Goal: Information Seeking & Learning: Check status

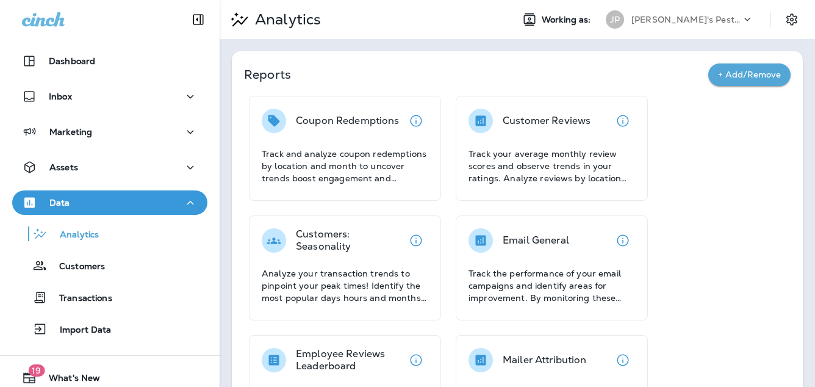
click at [688, 31] on div "JP Joshua's Pest Control - [GEOGRAPHIC_DATA]" at bounding box center [679, 19] width 162 height 24
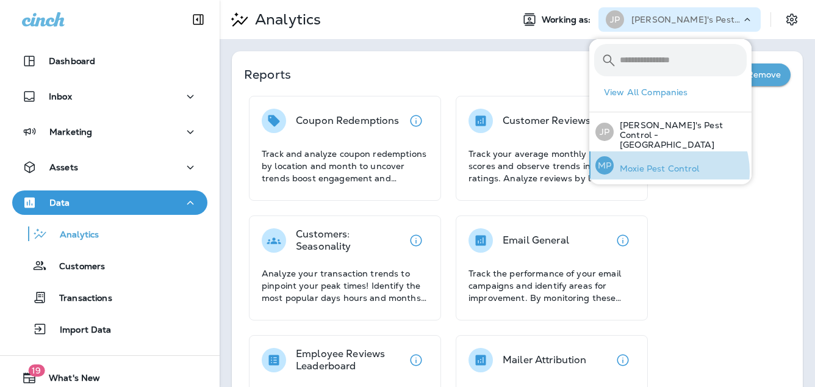
click at [668, 163] on p "Moxie Pest Control" at bounding box center [656, 168] width 86 height 10
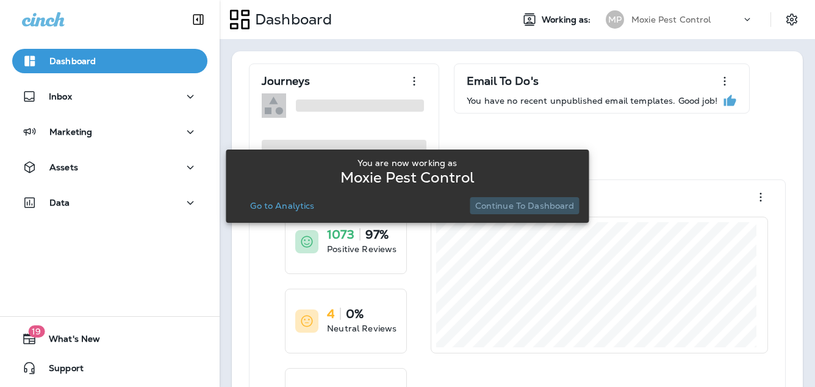
click at [530, 199] on button "Continue to Dashboard" at bounding box center [524, 205] width 109 height 17
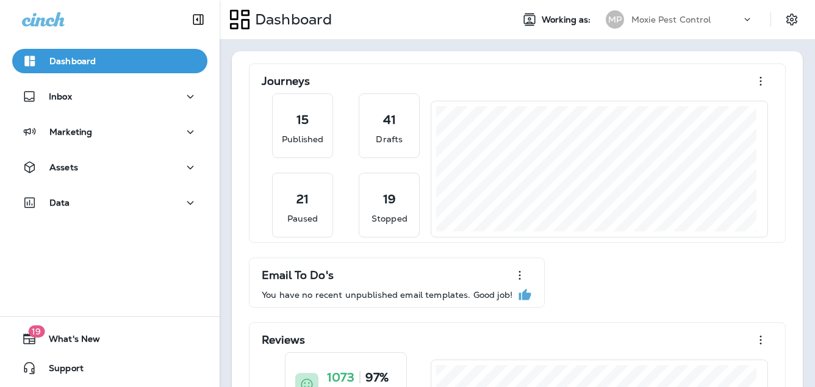
click at [96, 180] on div "Assets" at bounding box center [109, 170] width 219 height 30
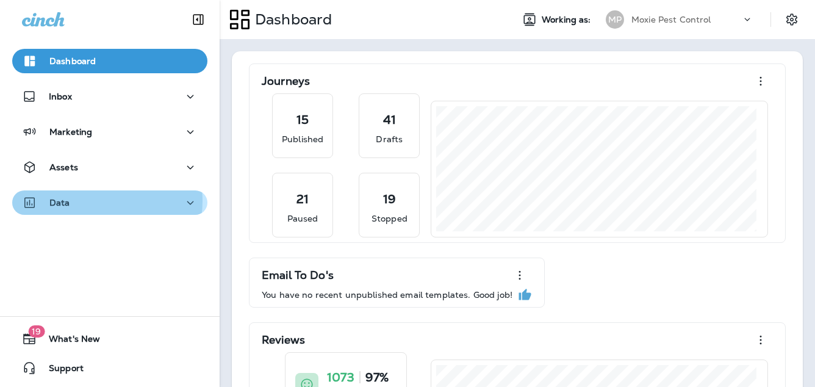
click at [97, 201] on div "Data" at bounding box center [110, 202] width 176 height 15
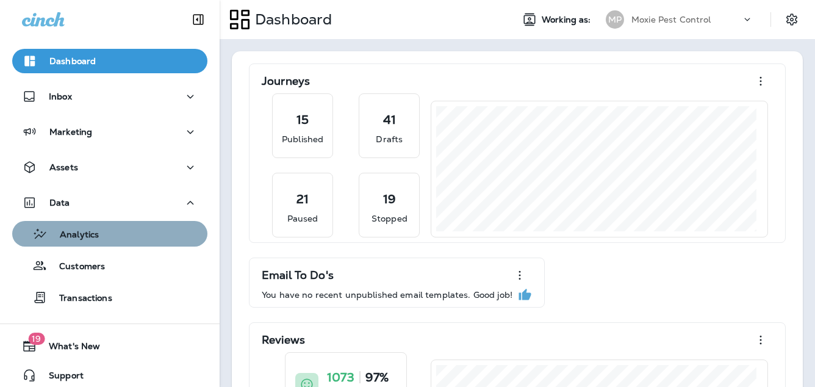
click at [144, 238] on div "Analytics" at bounding box center [109, 233] width 185 height 18
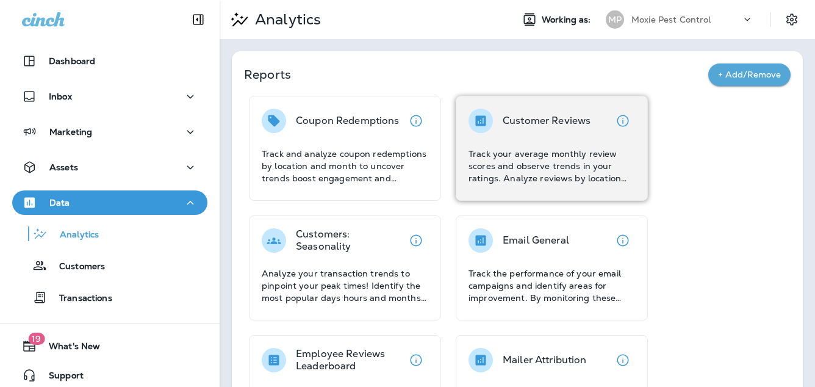
click at [530, 133] on div "Customer Reviews Track your average monthly review scores and observe trends in…" at bounding box center [551, 147] width 166 height 76
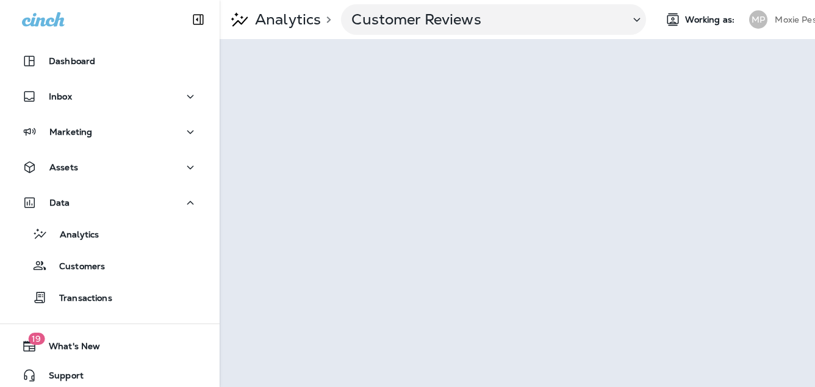
click at [770, 24] on div "MP" at bounding box center [757, 19] width 33 height 18
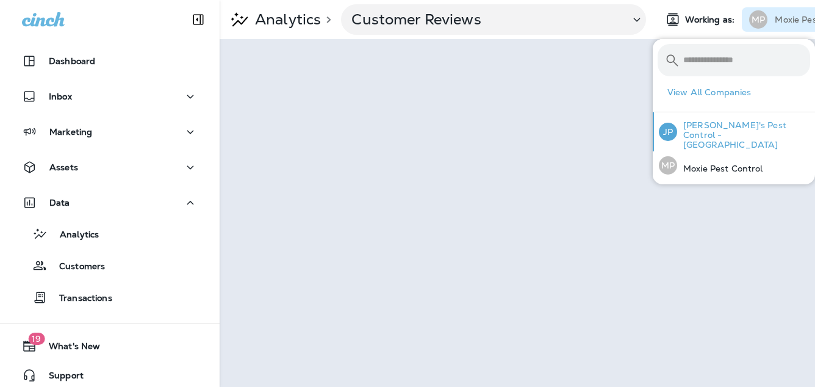
click at [707, 122] on p "[PERSON_NAME]'s Pest Control - [GEOGRAPHIC_DATA]" at bounding box center [743, 134] width 133 height 29
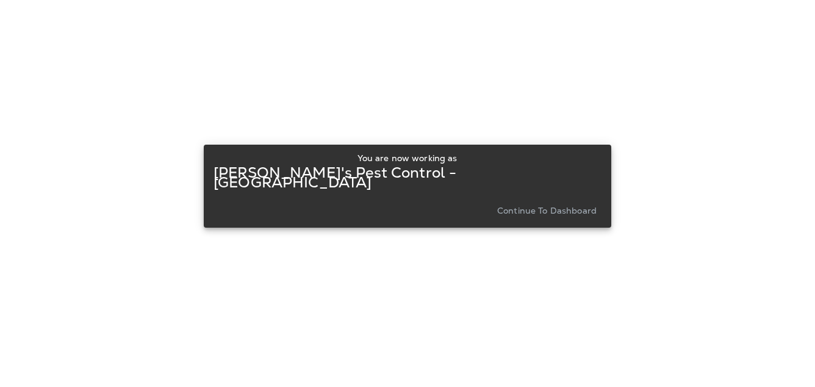
click at [544, 202] on button "Continue to Dashboard" at bounding box center [546, 210] width 109 height 17
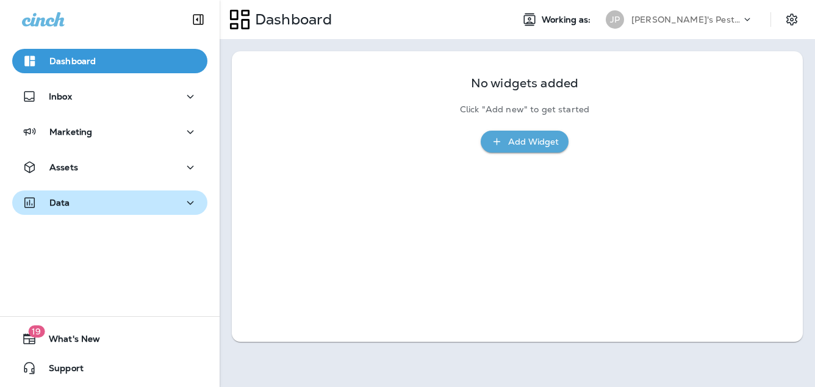
click at [107, 209] on div "Data" at bounding box center [110, 202] width 176 height 15
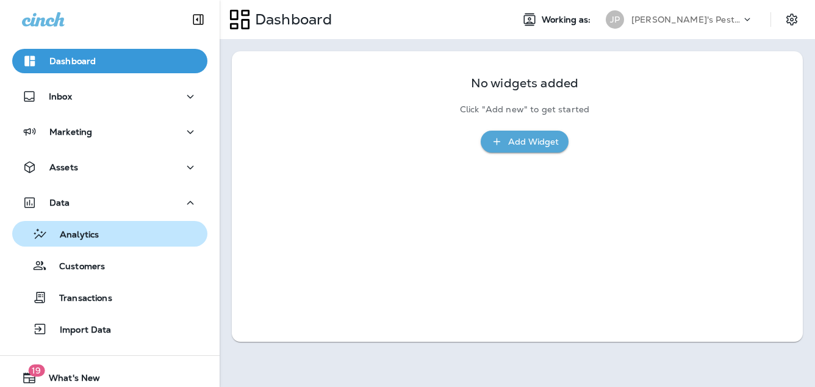
click at [138, 237] on div "Analytics" at bounding box center [109, 233] width 185 height 18
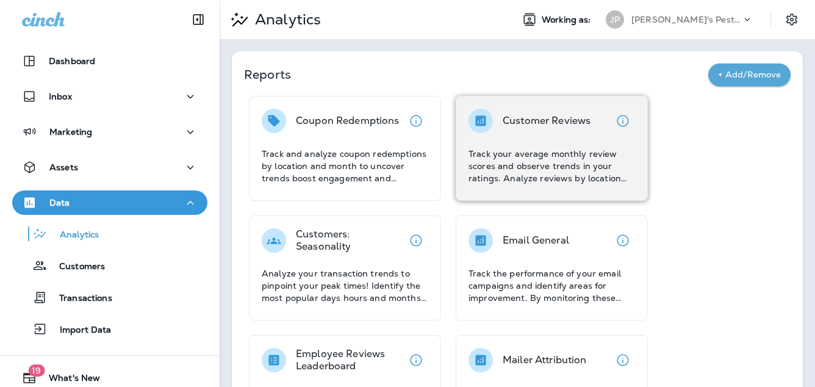
click at [529, 166] on p "Track your average monthly review scores and observe trends in your ratings. An…" at bounding box center [551, 166] width 166 height 37
